Goal: Transaction & Acquisition: Obtain resource

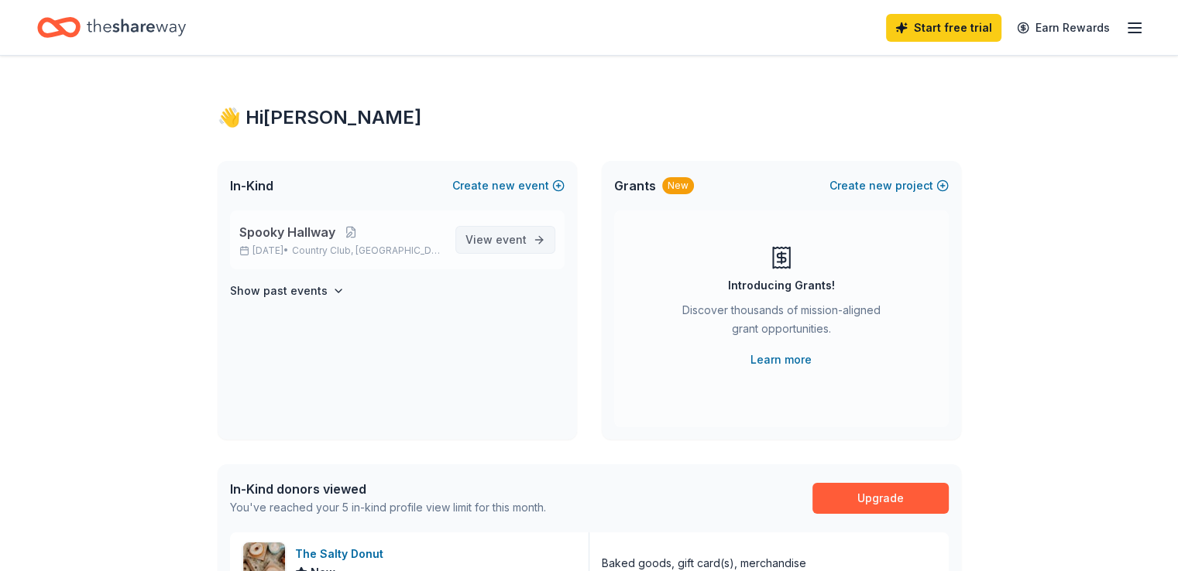
click at [539, 226] on link "View event" at bounding box center [505, 240] width 100 height 28
click at [521, 235] on span "event" at bounding box center [510, 239] width 31 height 13
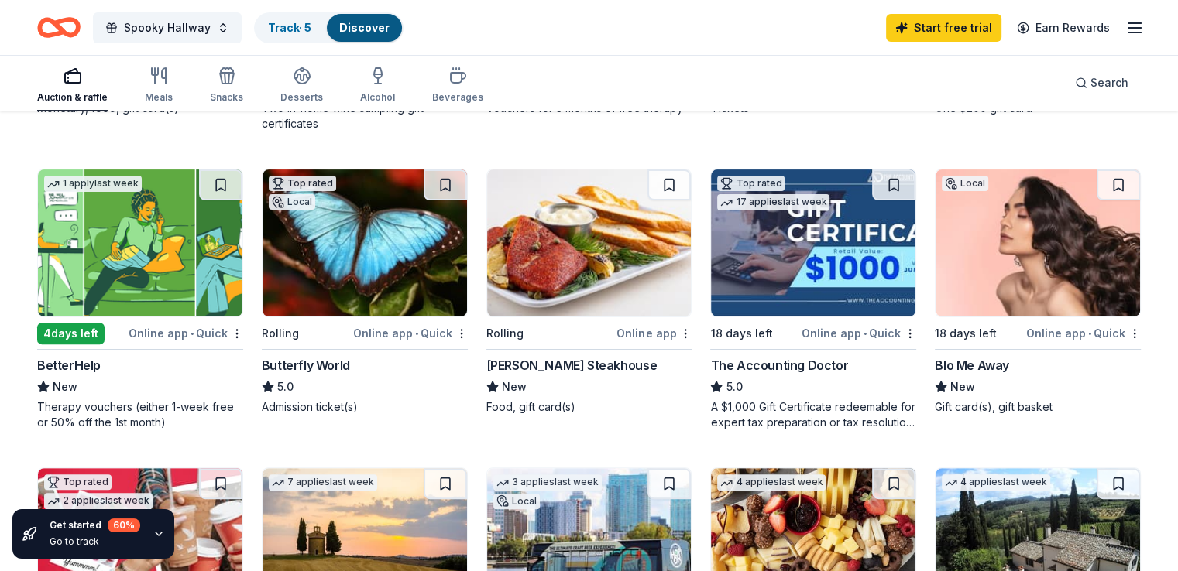
scroll to position [387, 0]
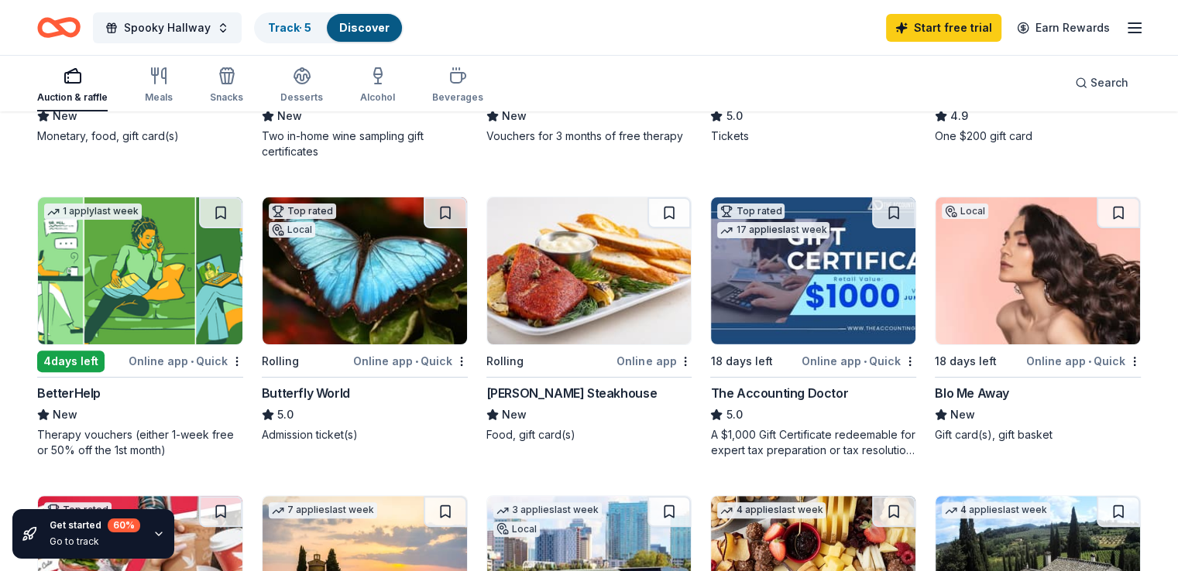
click at [969, 300] on img at bounding box center [1037, 270] width 204 height 147
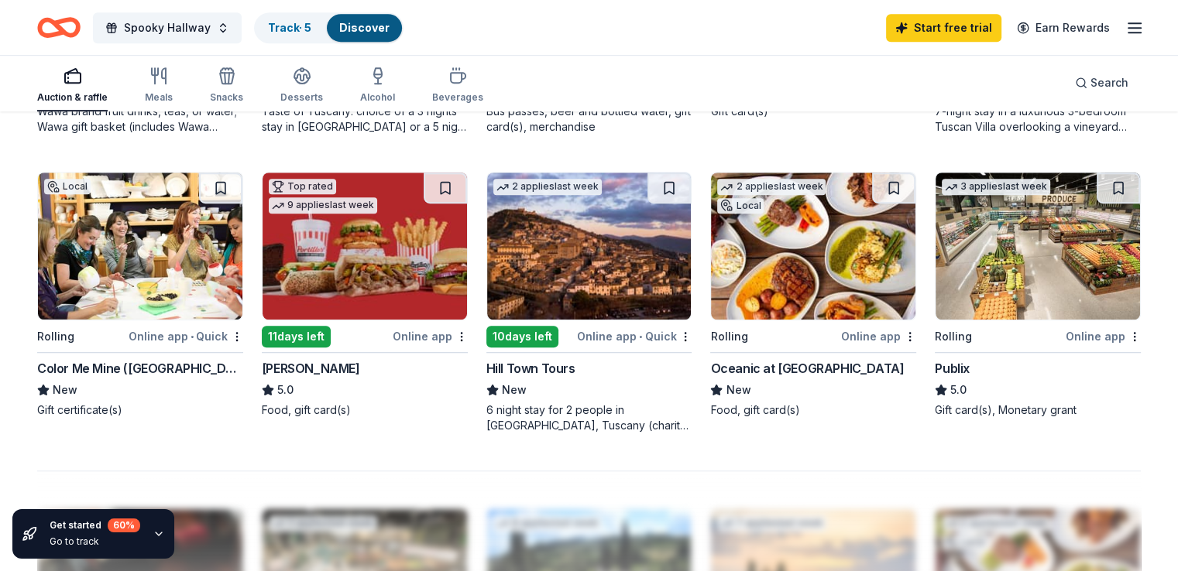
scroll to position [986, 0]
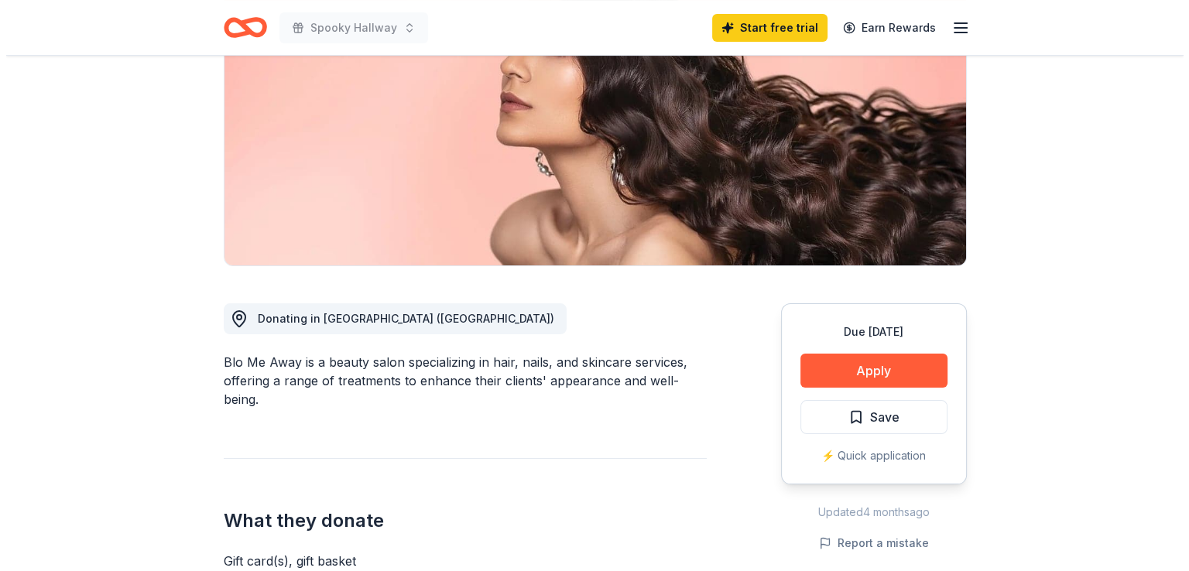
scroll to position [232, 0]
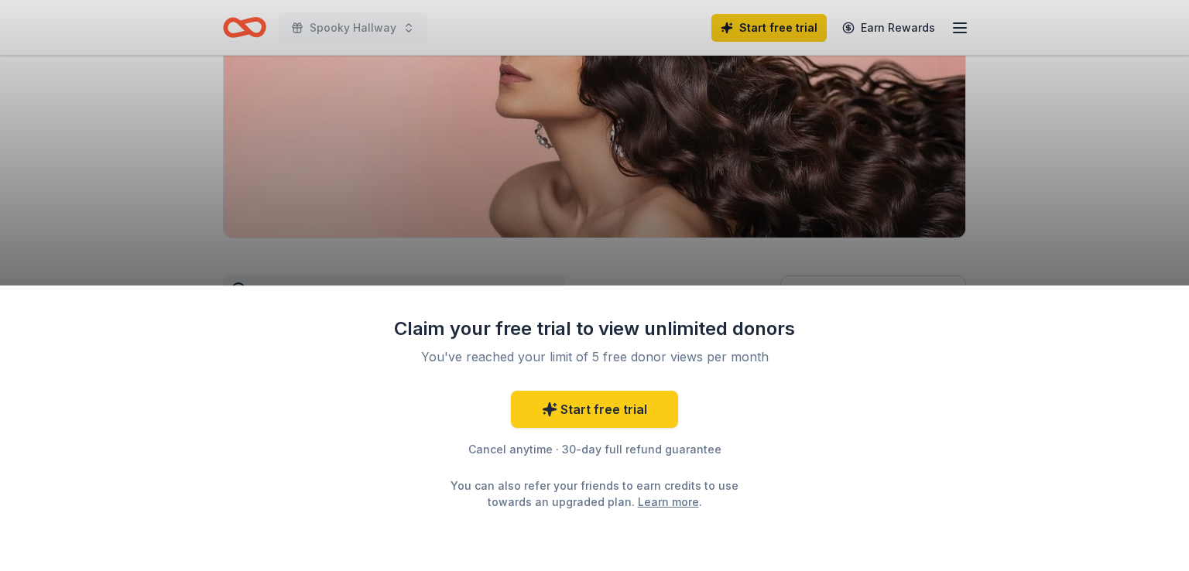
click at [1069, 259] on div "Claim your free trial to view unlimited donors You've reached your limit of 5 f…" at bounding box center [594, 285] width 1189 height 571
